Goal: Transaction & Acquisition: Obtain resource

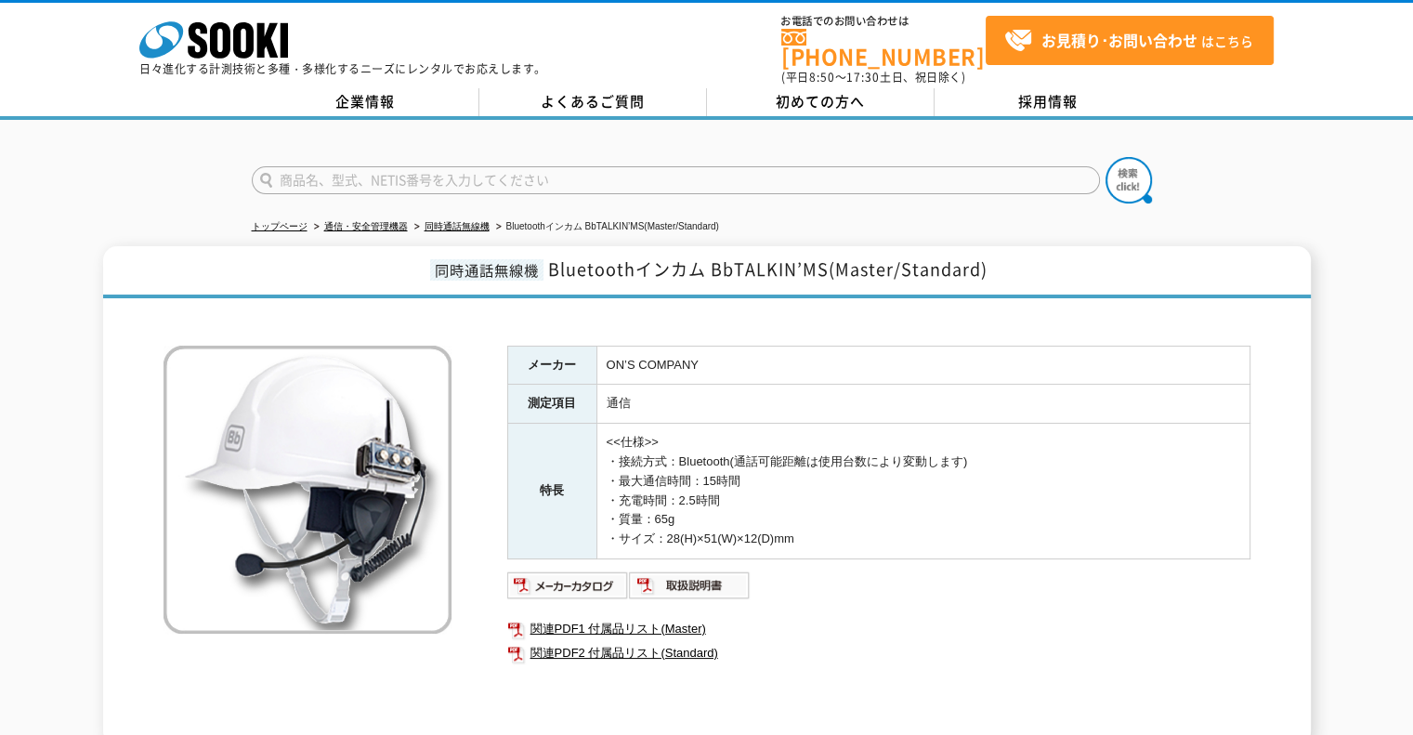
click at [476, 328] on div "メーカー ON’S COMPANY 測定項目 通信 特長 <<仕様>> ・接続方式：Bluetooth(通話可能距離は使用台数により変動します) ・最大通信時…" at bounding box center [707, 527] width 1087 height 438
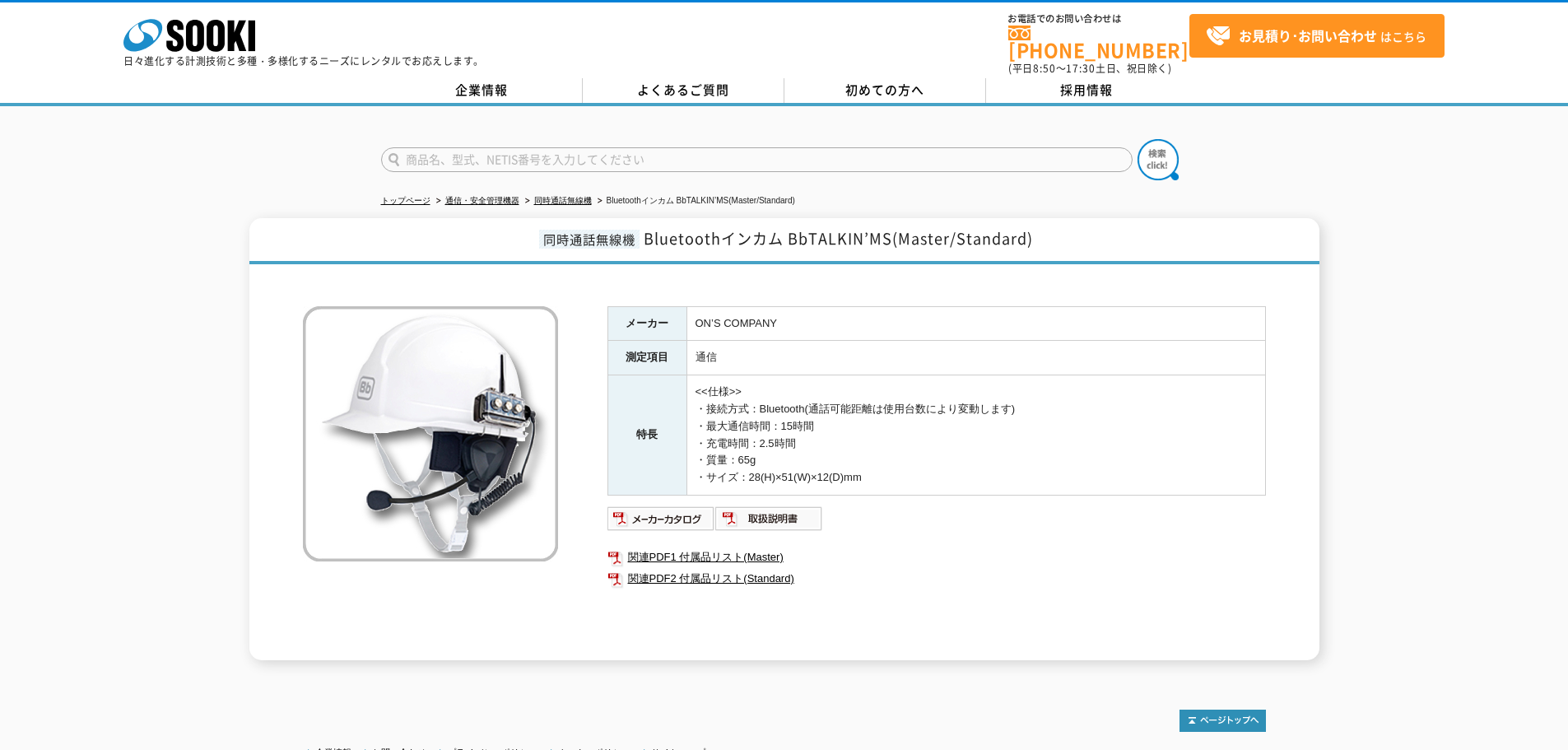
scroll to position [82, 0]
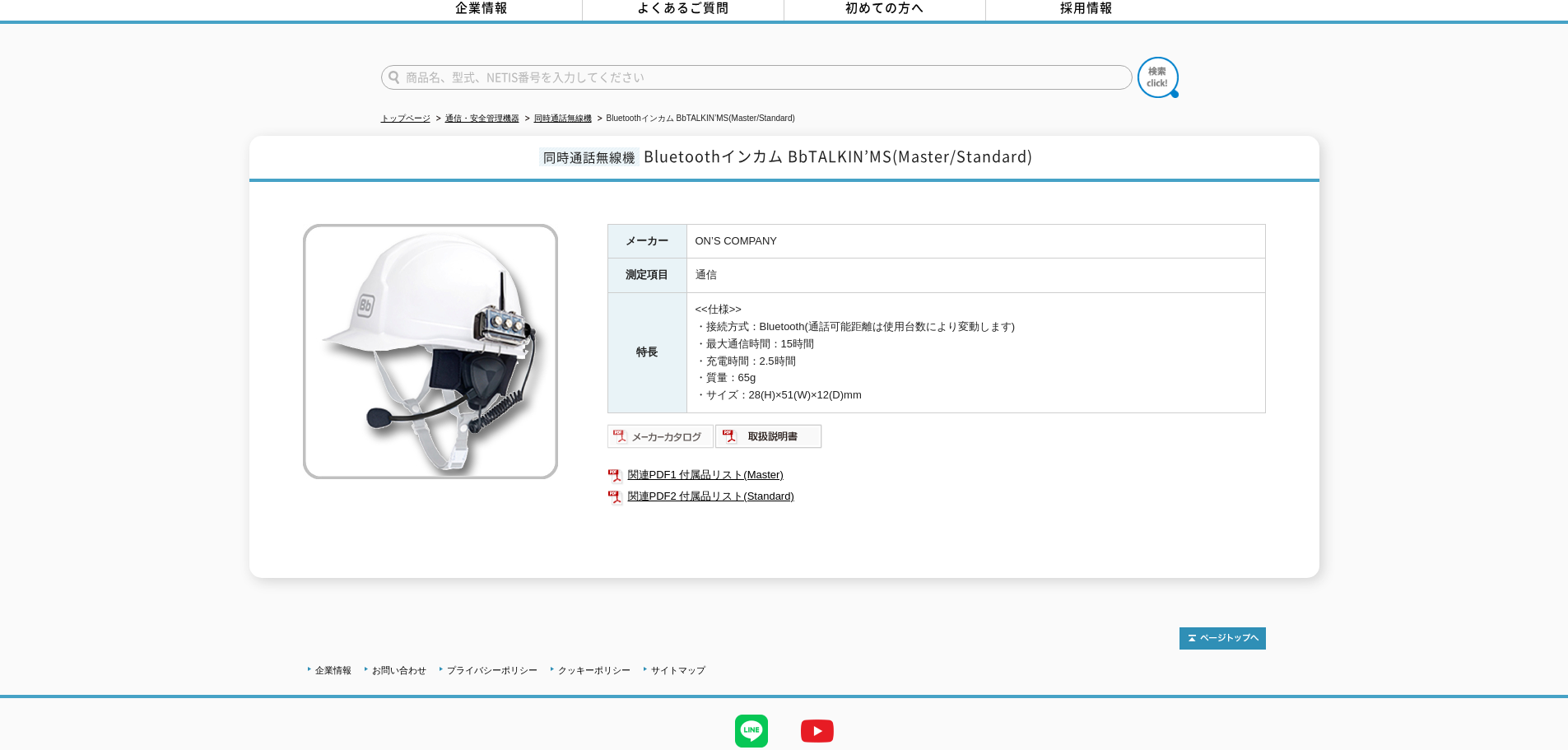
click at [640, 437] on img at bounding box center [662, 437] width 108 height 27
click at [1260, 65] on div at bounding box center [784, 63] width 1568 height 79
click at [692, 423] on img at bounding box center [662, 437] width 108 height 27
